Goal: Book appointment/travel/reservation

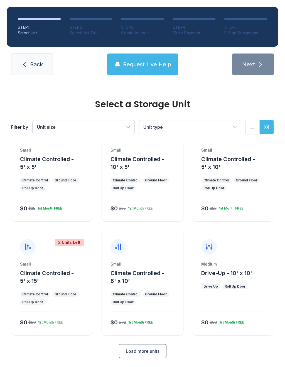
scroll to position [30, 0]
click at [230, 265] on div "Medium" at bounding box center [233, 265] width 64 height 6
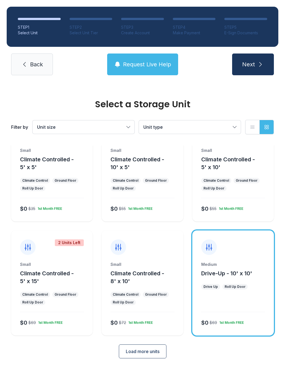
click at [259, 65] on icon "submit" at bounding box center [260, 64] width 7 height 7
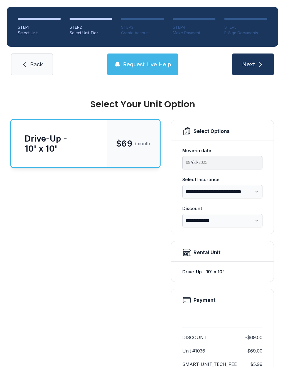
click at [252, 62] on span "Next" at bounding box center [248, 64] width 13 height 8
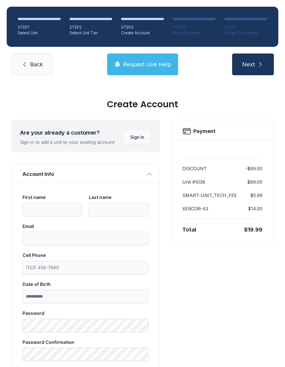
click at [254, 64] on span "Next" at bounding box center [248, 64] width 13 height 8
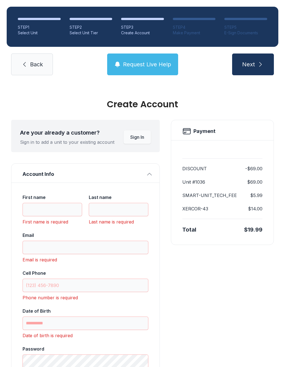
click at [42, 62] on span "Back" at bounding box center [36, 64] width 13 height 8
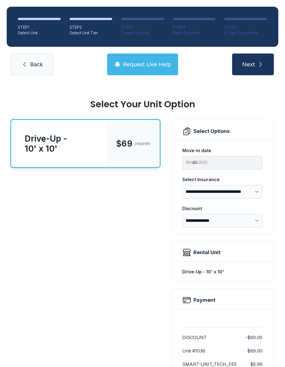
click at [32, 64] on span "Back" at bounding box center [36, 64] width 13 height 8
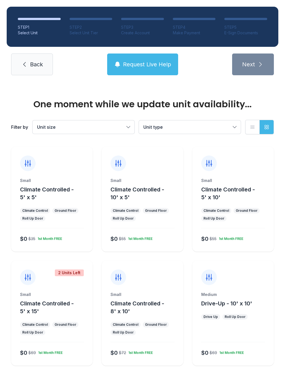
click at [32, 63] on span "Back" at bounding box center [36, 64] width 13 height 8
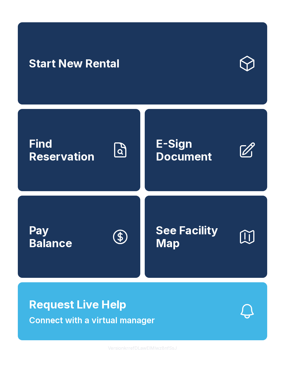
click at [249, 320] on icon "button" at bounding box center [247, 311] width 18 height 18
